Goal: Information Seeking & Learning: Find specific fact

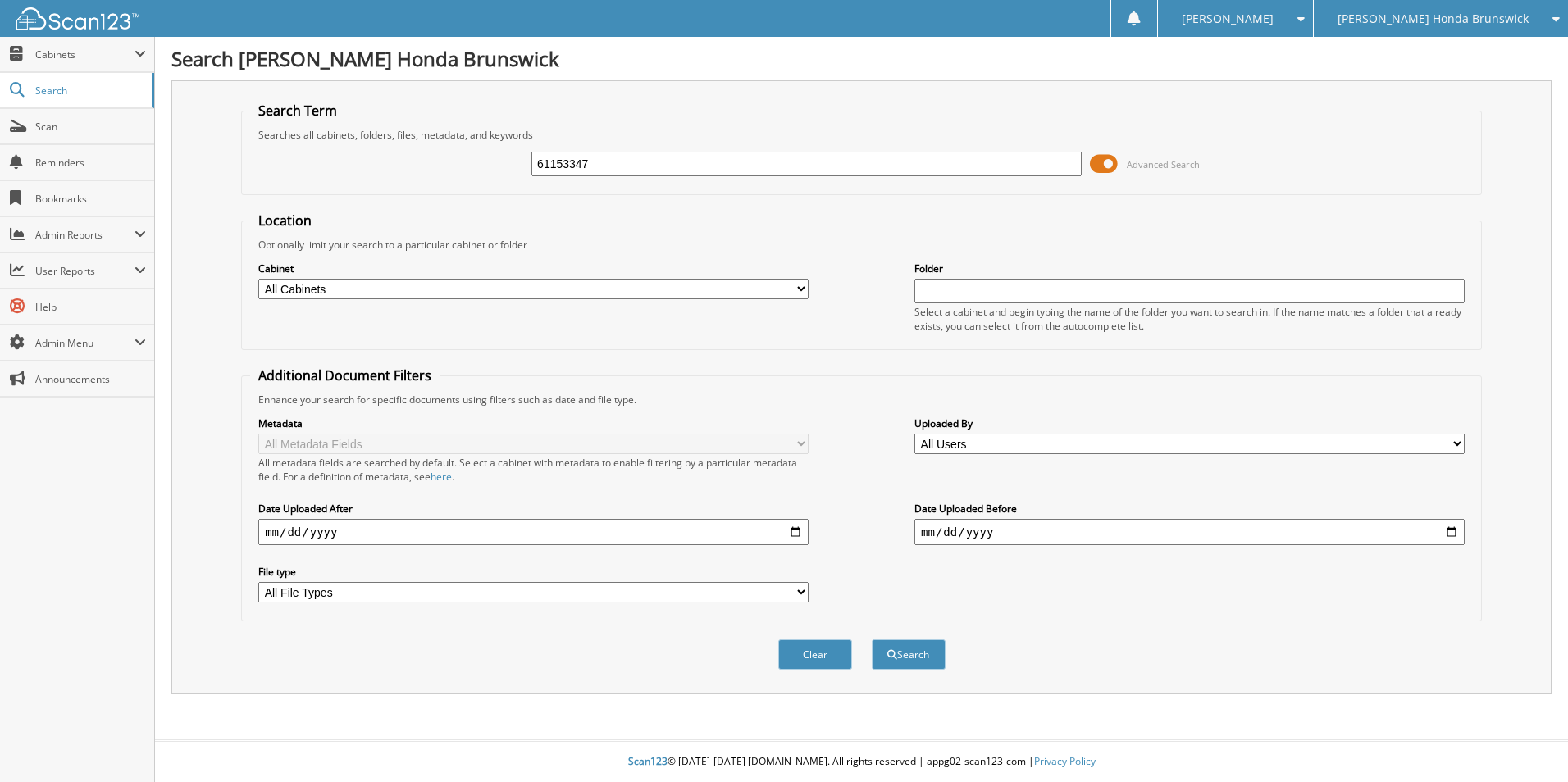
type input "61153347"
click at [872, 639] on button "Search" at bounding box center [909, 655] width 74 height 30
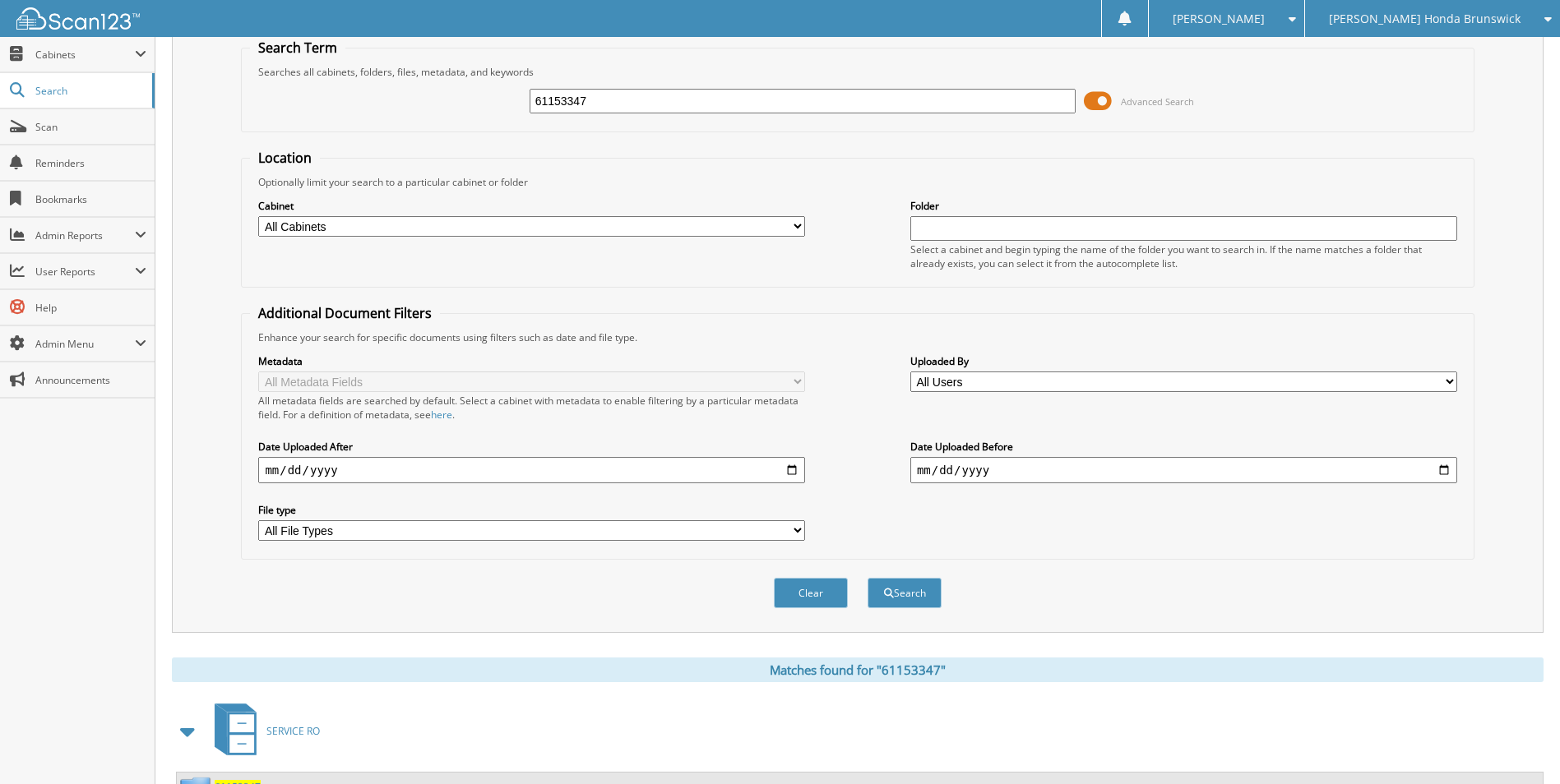
scroll to position [199, 0]
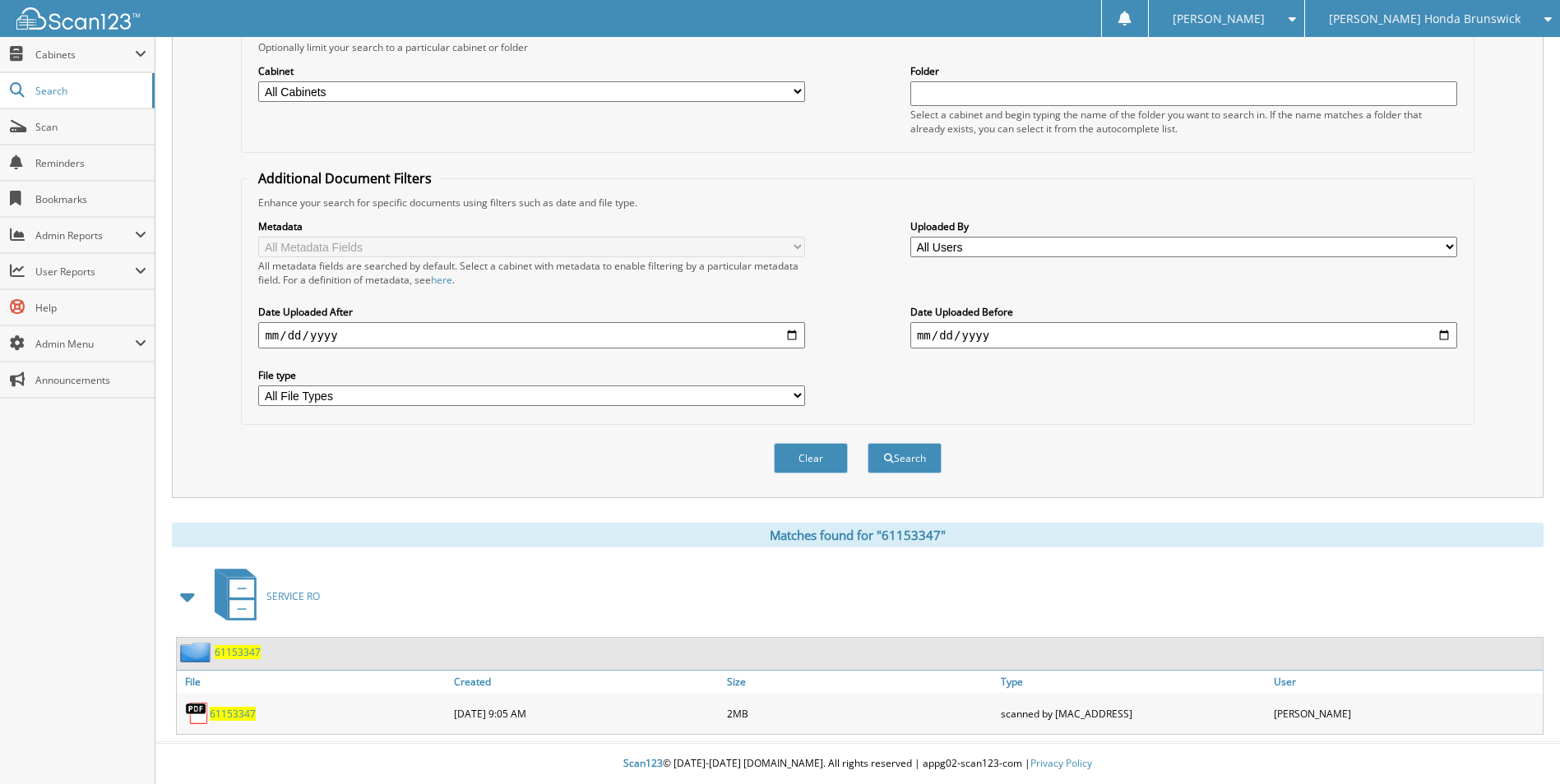
click at [232, 717] on span "61153347" at bounding box center [232, 714] width 46 height 14
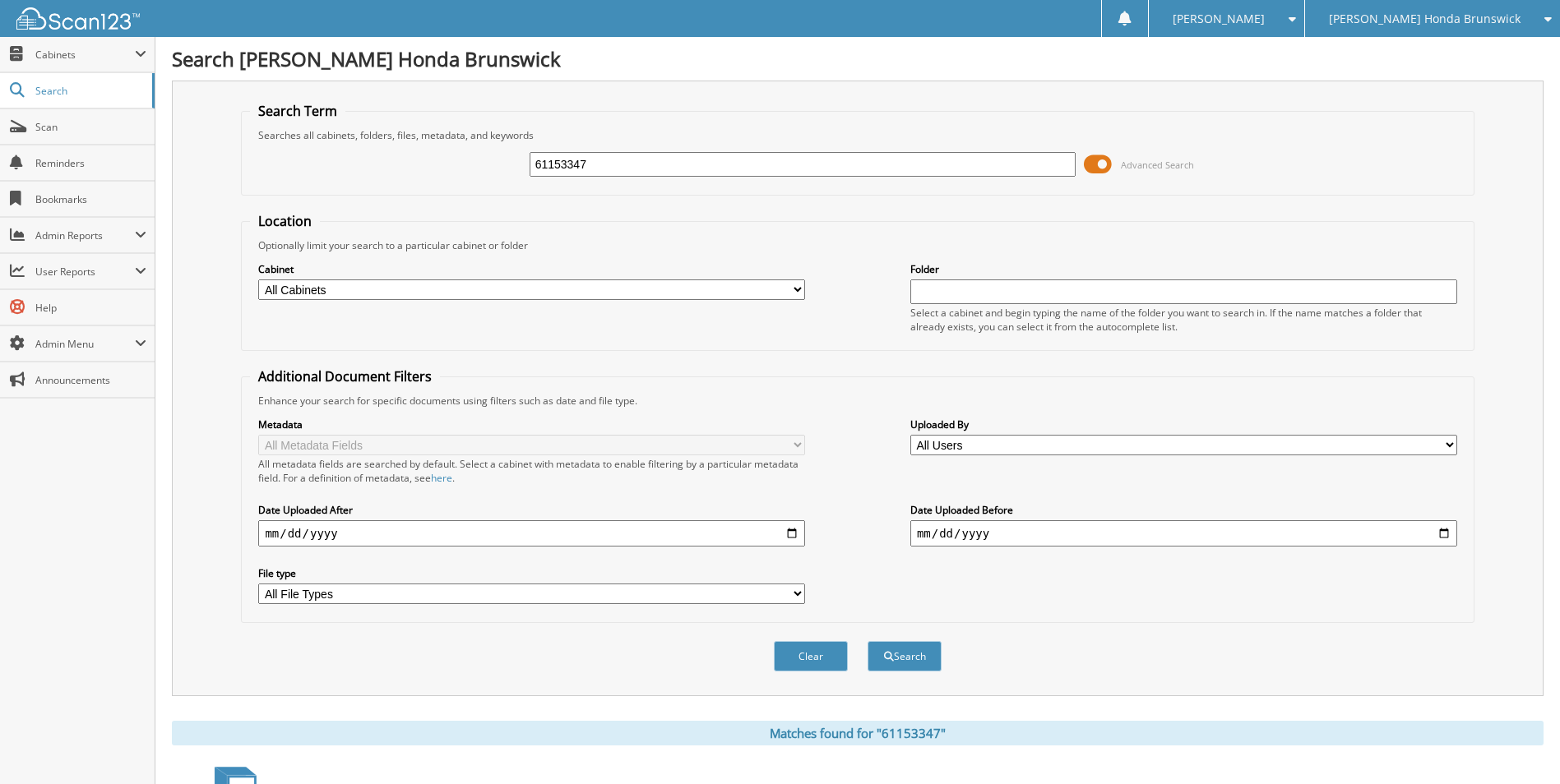
drag, startPoint x: 595, startPoint y: 165, endPoint x: 483, endPoint y: 177, distance: 112.6
click at [486, 174] on div "61153347 Advanced Search" at bounding box center [857, 164] width 1215 height 44
type input "61152977"
click at [868, 641] on button "Search" at bounding box center [905, 656] width 74 height 31
click at [1462, 4] on div "[PERSON_NAME] Honda Brunswick" at bounding box center [1431, 18] width 238 height 37
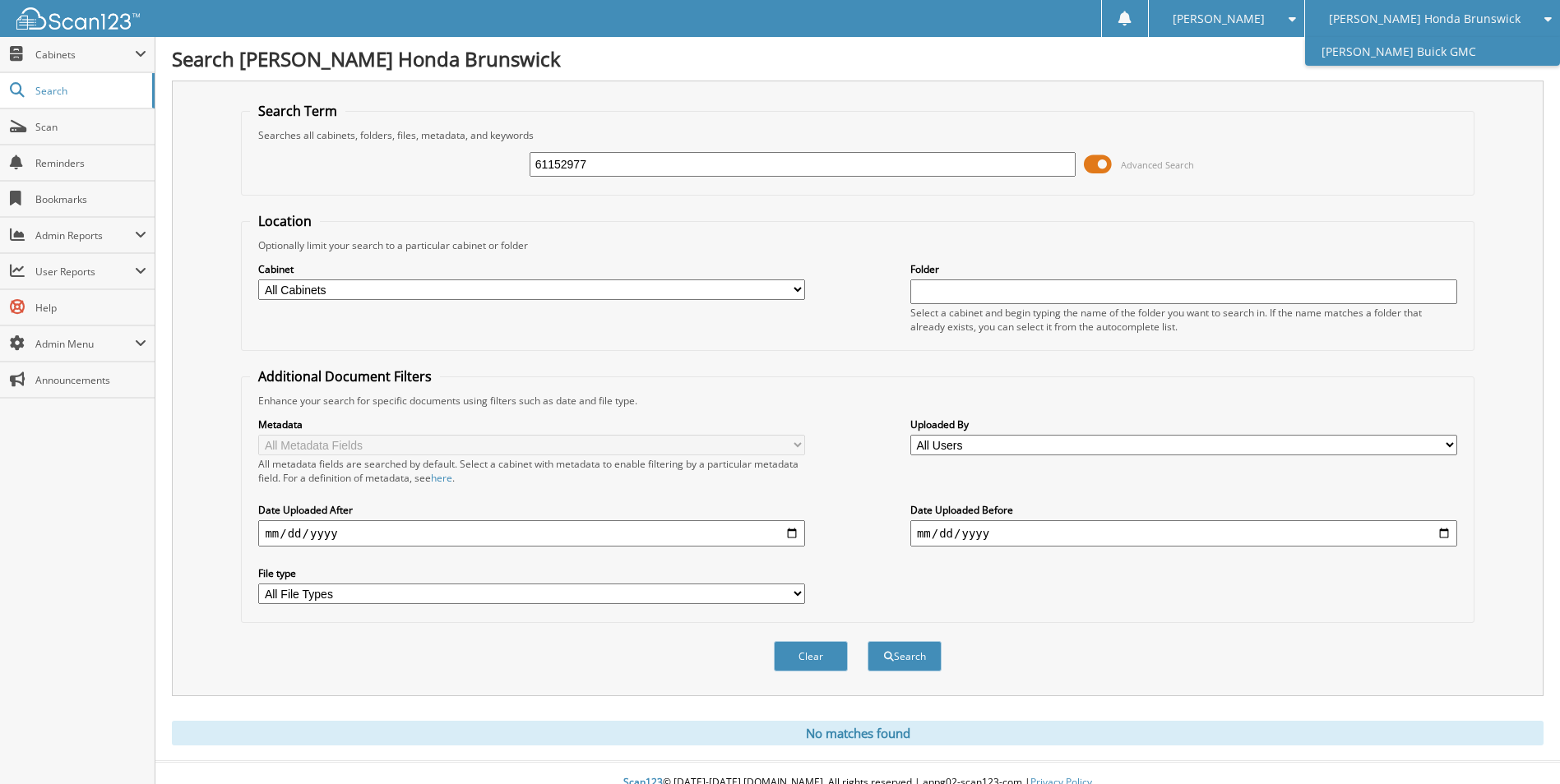
click at [1430, 46] on link "[PERSON_NAME] Buick GMC" at bounding box center [1431, 51] width 254 height 29
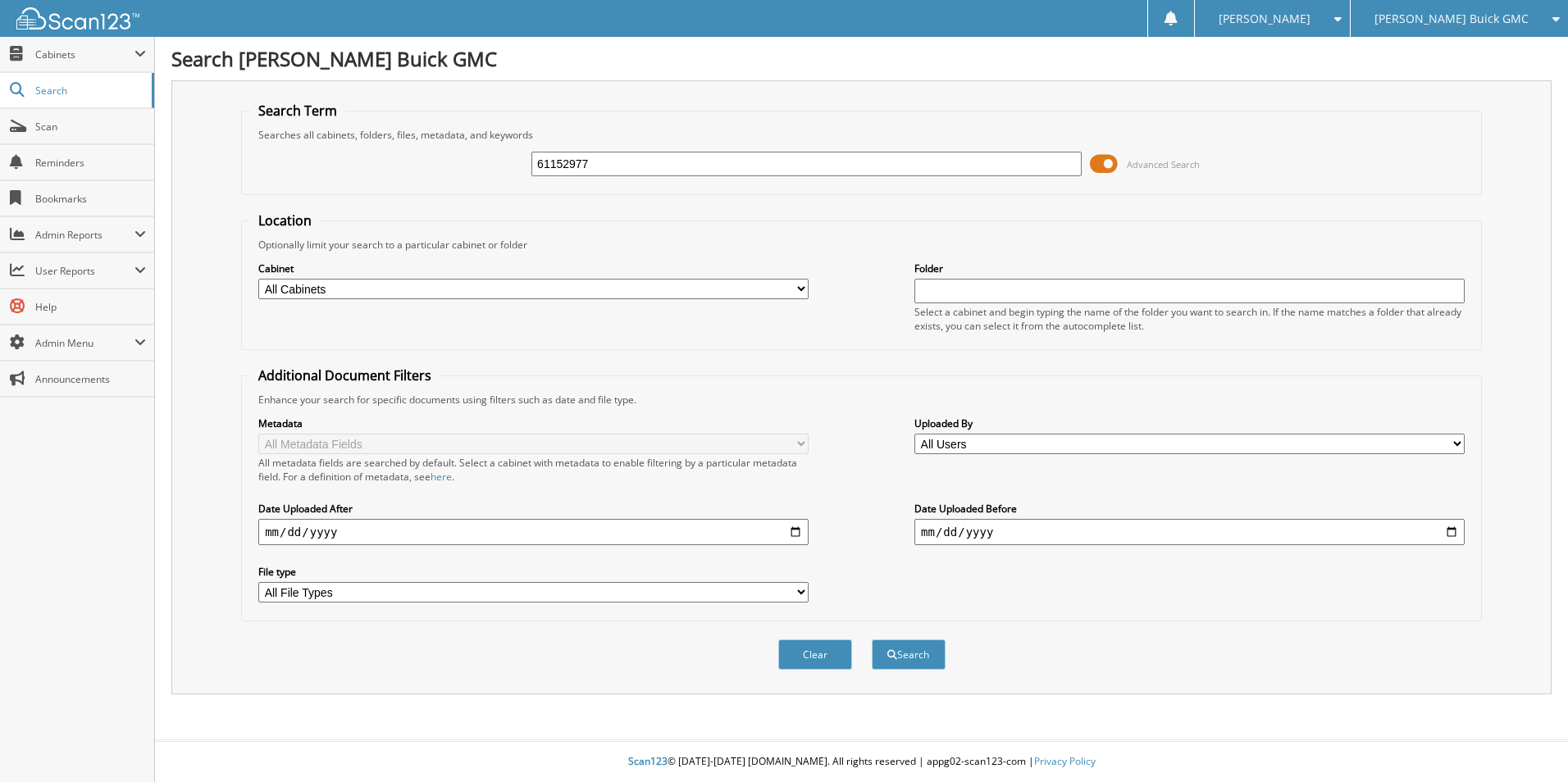
type input "61152977"
click at [872, 639] on button "Search" at bounding box center [909, 655] width 74 height 30
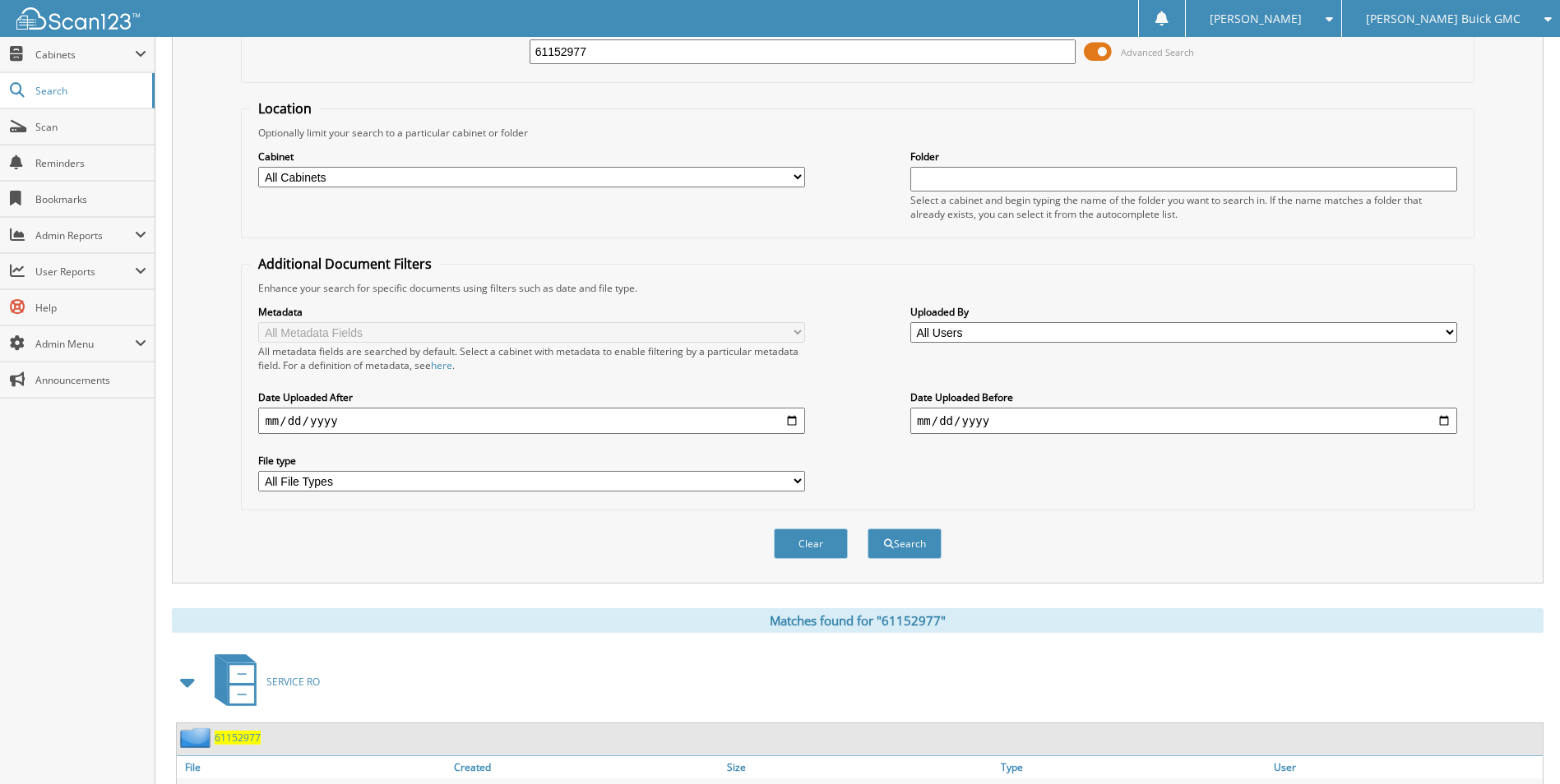
scroll to position [199, 0]
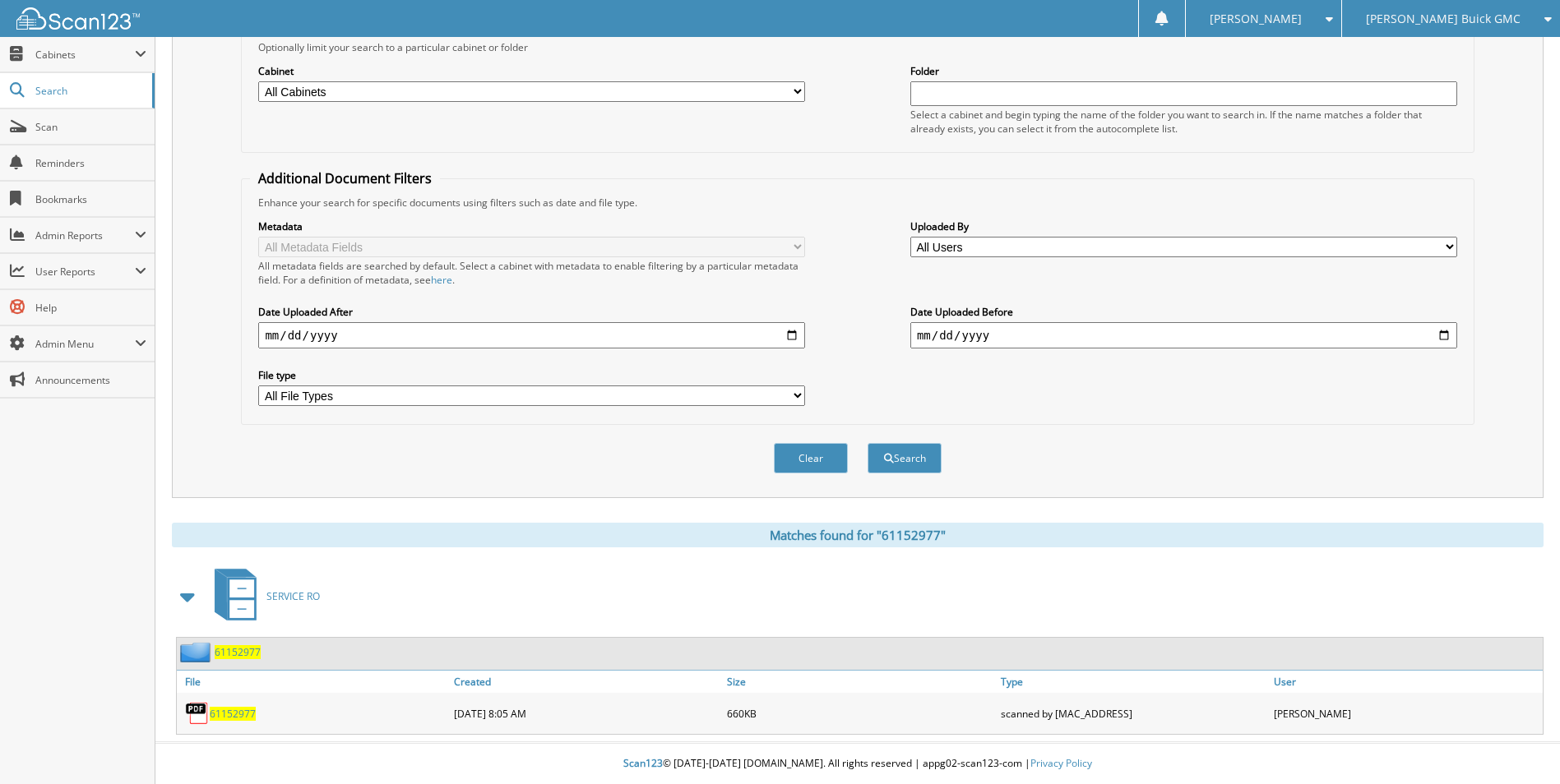
click at [217, 715] on span "61152977" at bounding box center [232, 714] width 46 height 14
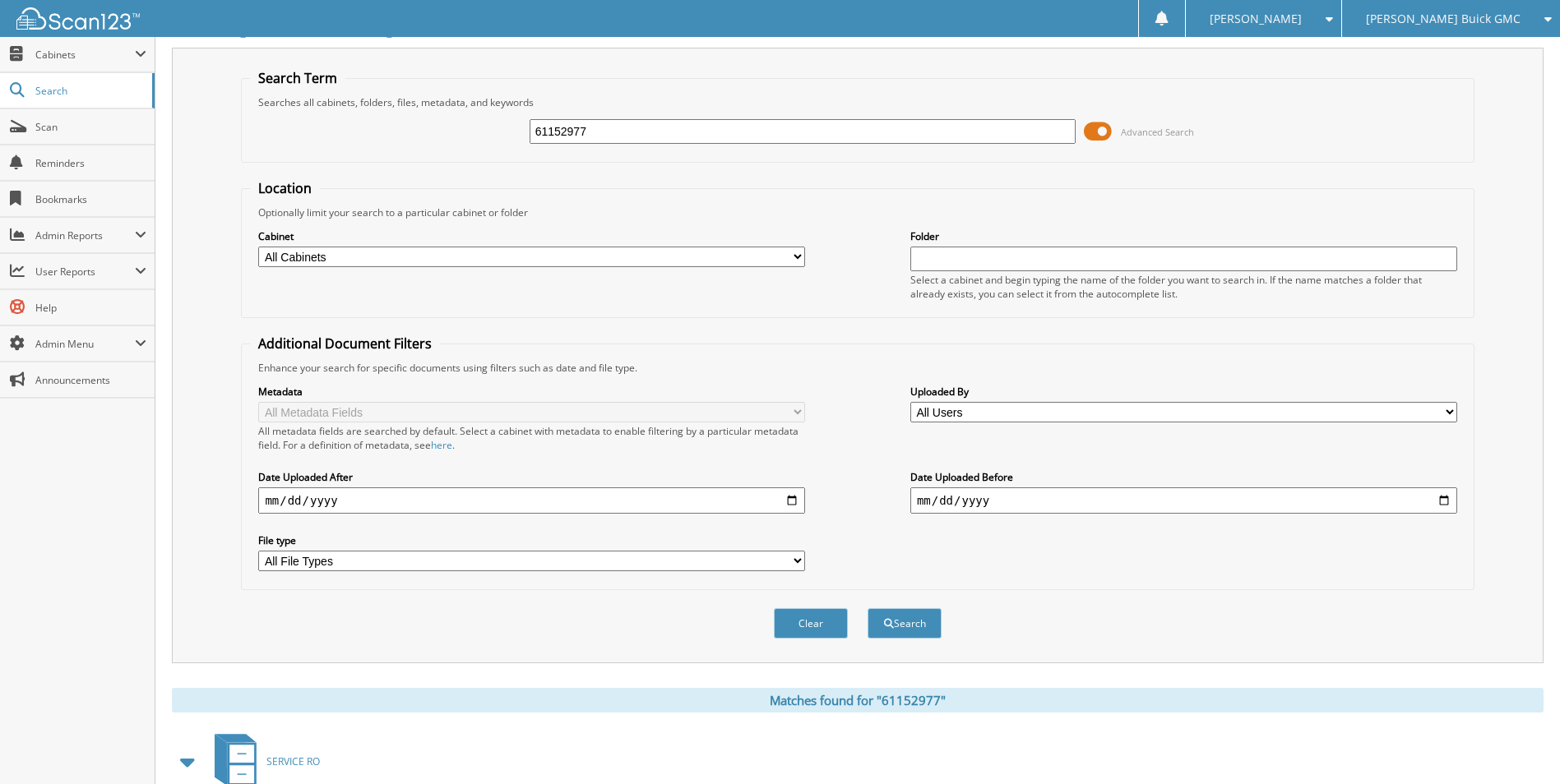
scroll to position [0, 0]
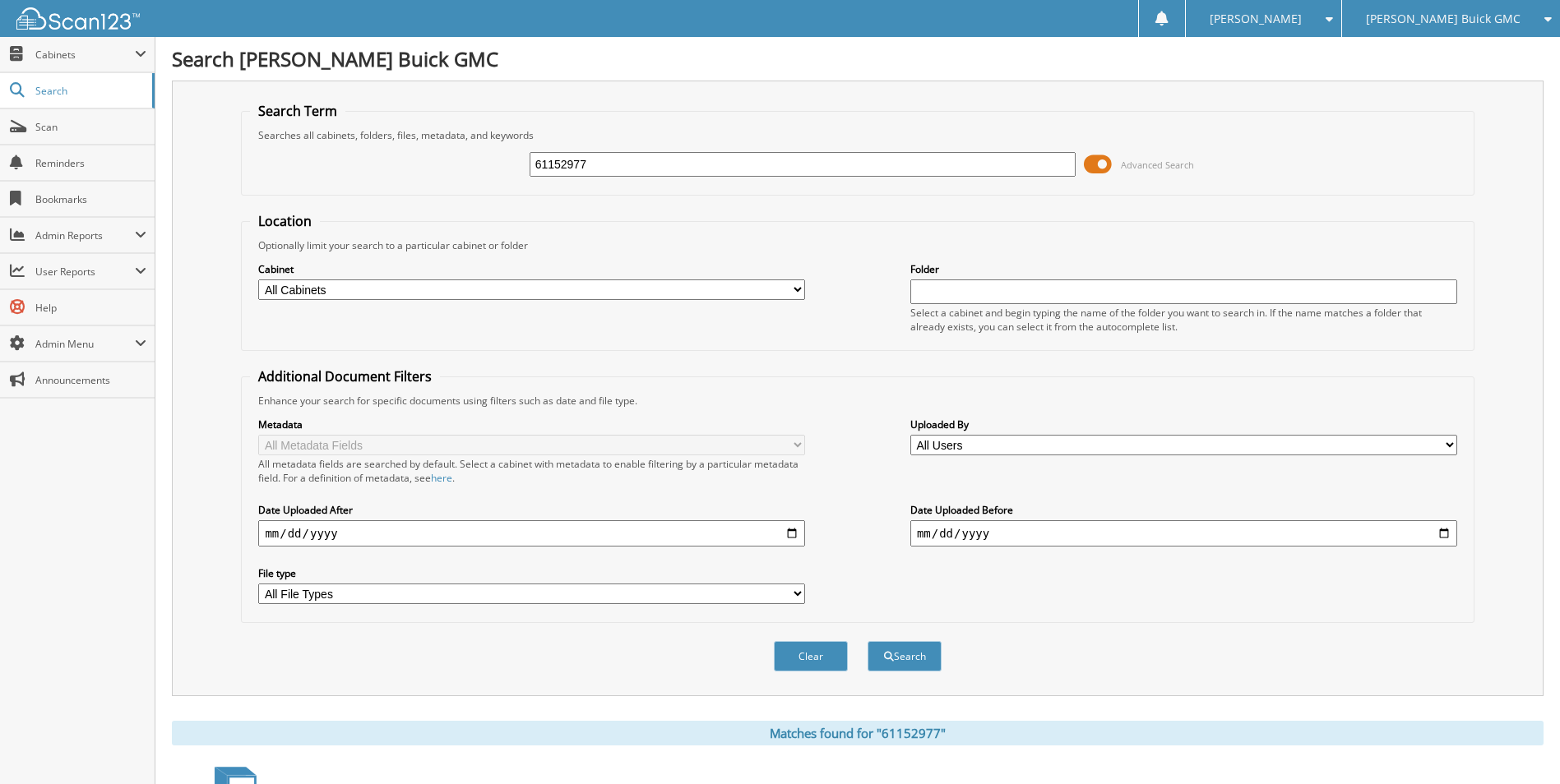
drag, startPoint x: 601, startPoint y: 165, endPoint x: 470, endPoint y: 185, distance: 132.5
click at [470, 183] on div "61152977 Advanced Search" at bounding box center [857, 164] width 1215 height 44
type input "61153411"
click at [868, 641] on button "Search" at bounding box center [905, 656] width 74 height 31
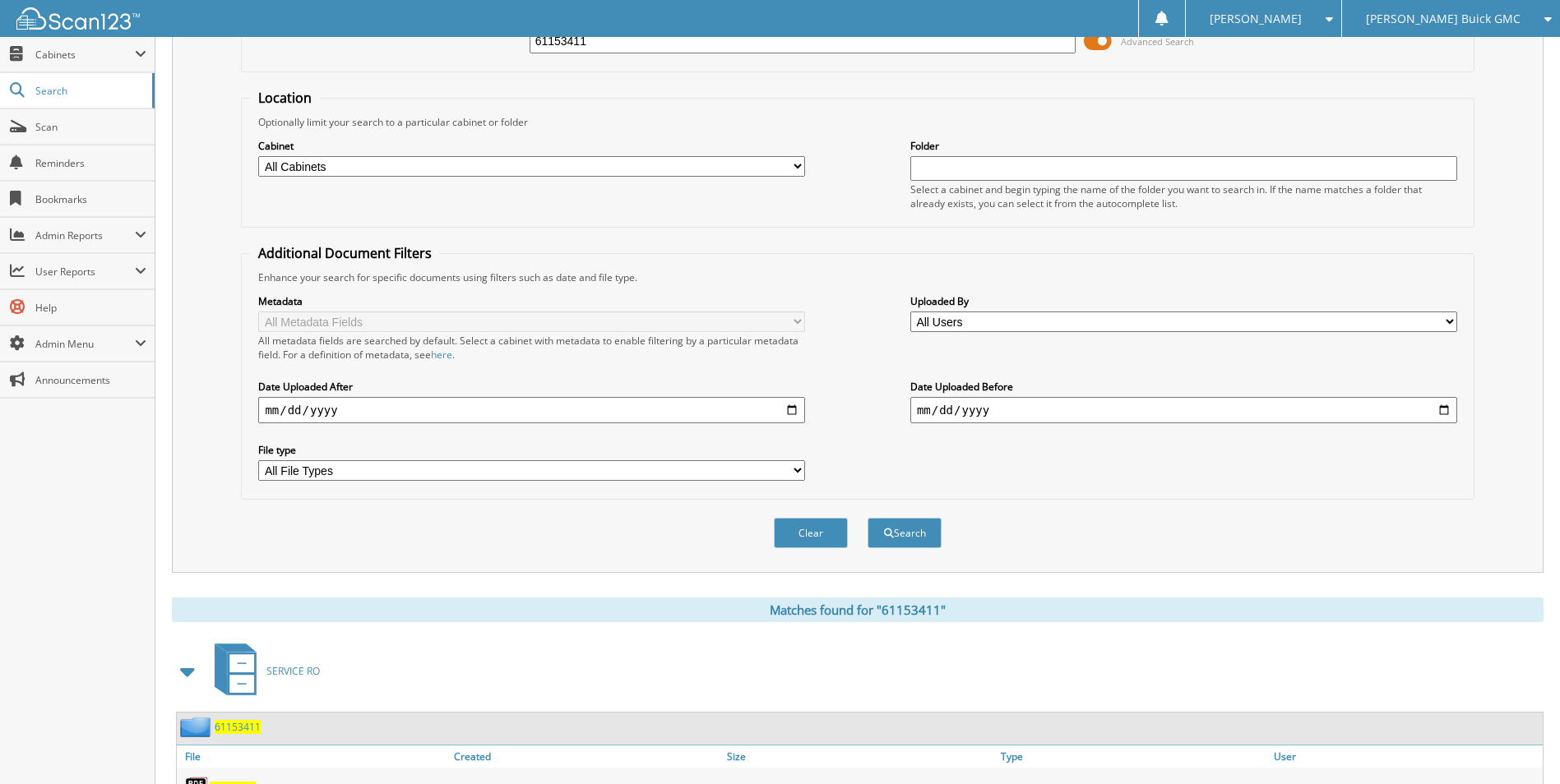
scroll to position [199, 0]
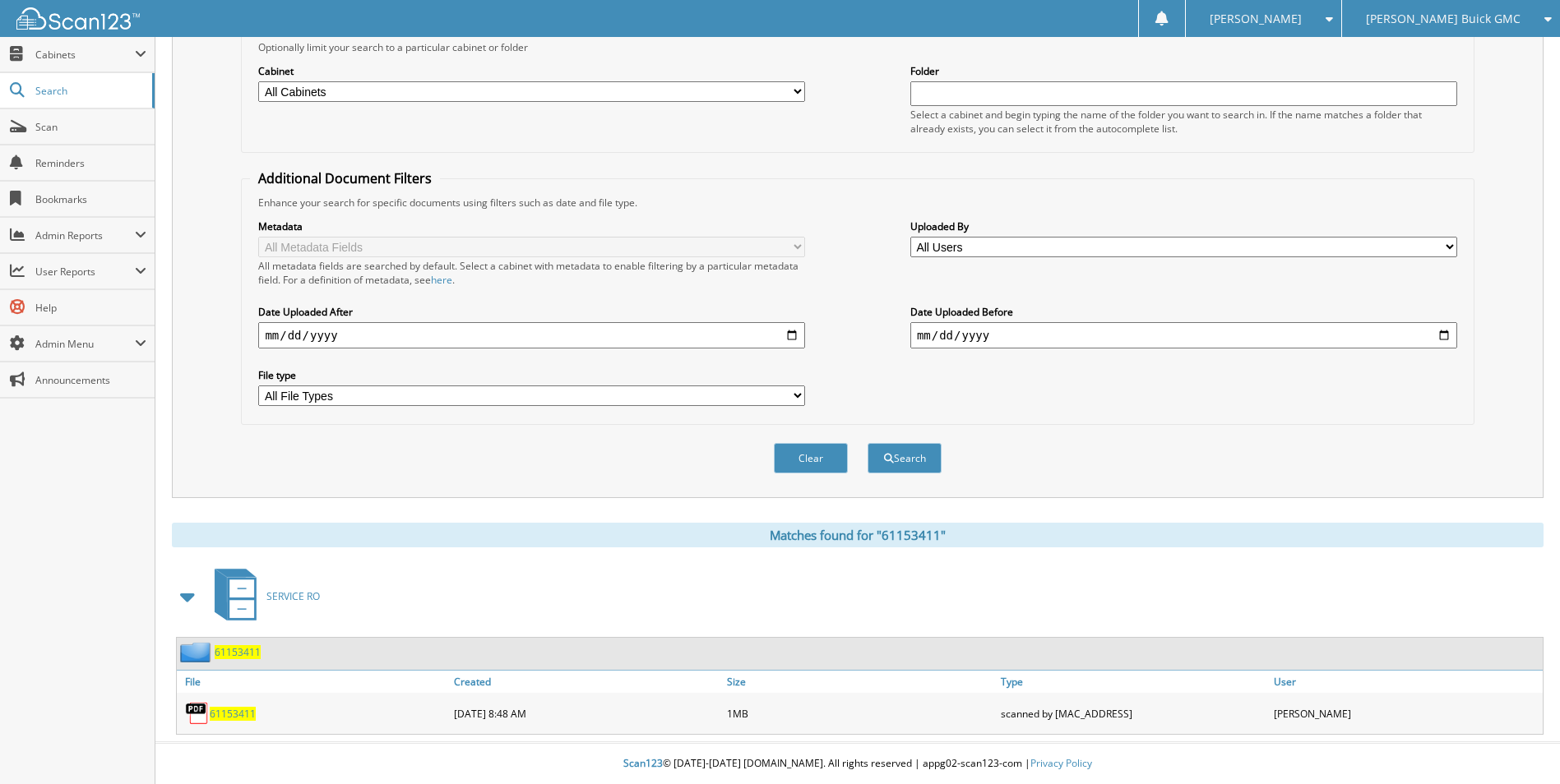
click at [238, 709] on span "61153411" at bounding box center [232, 714] width 46 height 14
